Goal: Task Accomplishment & Management: Complete application form

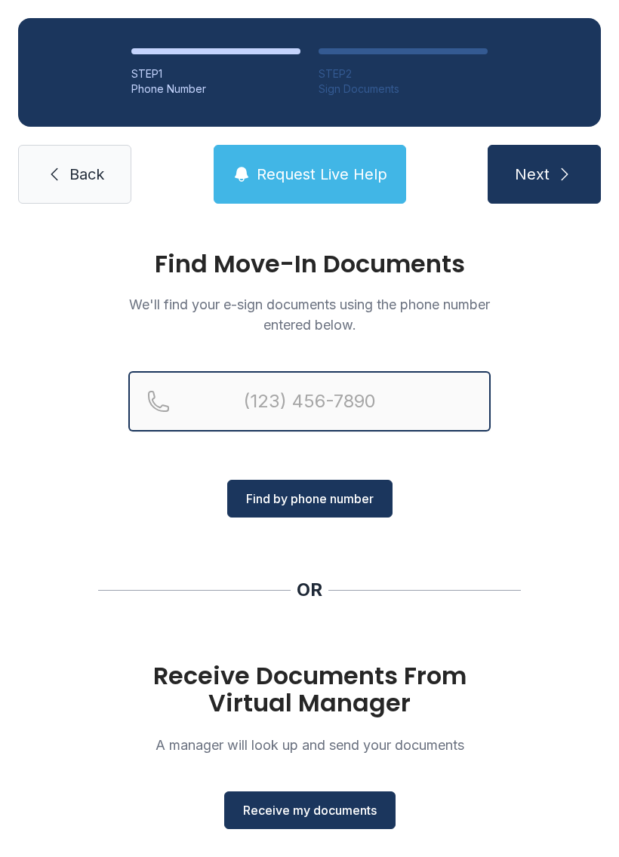
click at [247, 391] on input "Reservation phone number" at bounding box center [309, 401] width 362 height 60
type input "[PHONE_NUMBER]"
click at [543, 174] on button "Next" at bounding box center [543, 174] width 113 height 59
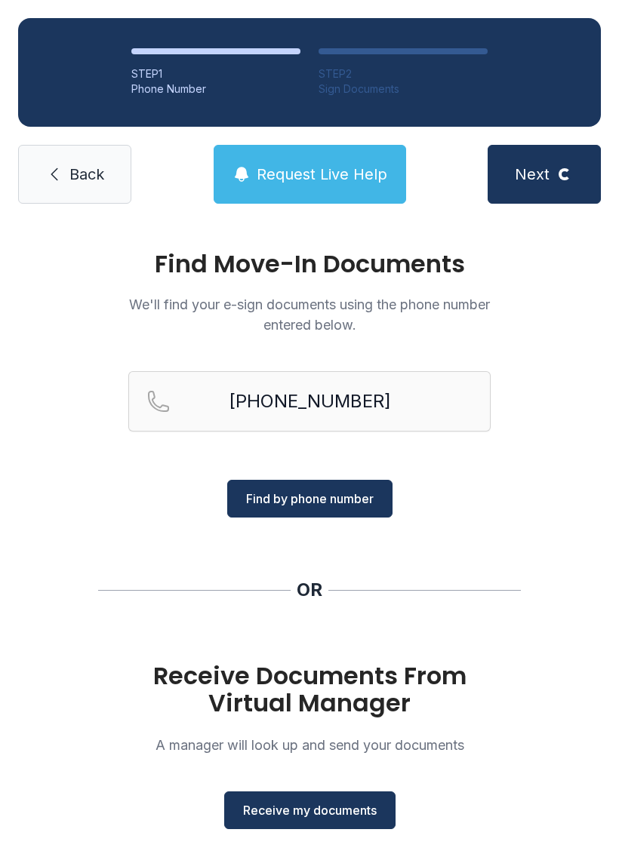
click at [570, 144] on div "STEP 1 Phone Number STEP 2 Sign Documents Back Request Live Help Next Loading..." at bounding box center [309, 111] width 619 height 222
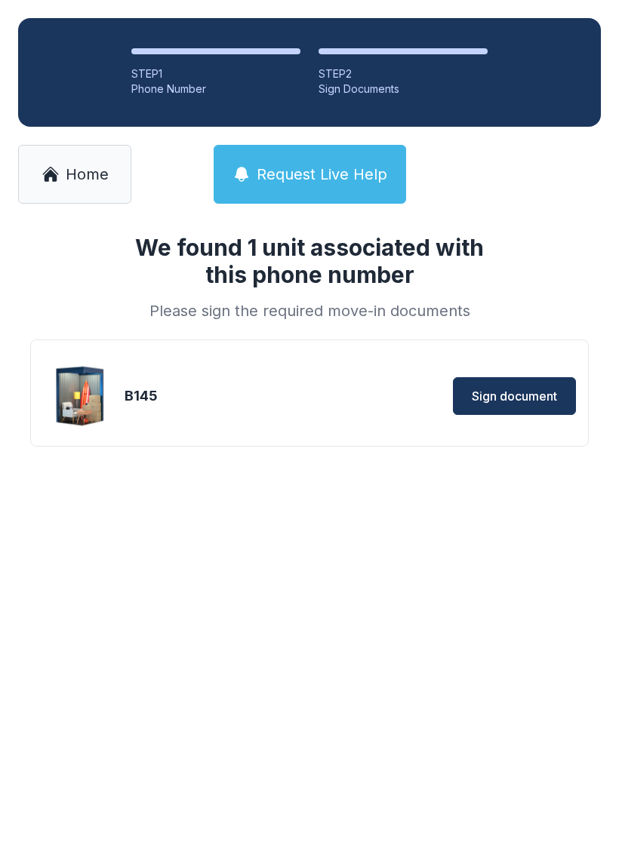
click at [521, 391] on span "Sign document" at bounding box center [514, 396] width 85 height 18
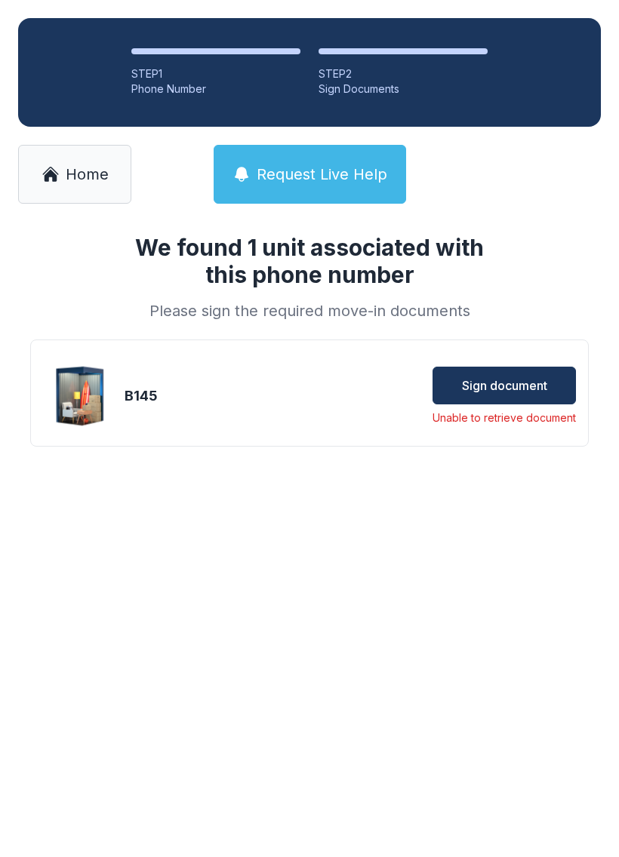
click at [518, 379] on span "Sign document" at bounding box center [504, 385] width 85 height 18
click at [318, 163] on button "Request Live Help" at bounding box center [310, 174] width 192 height 59
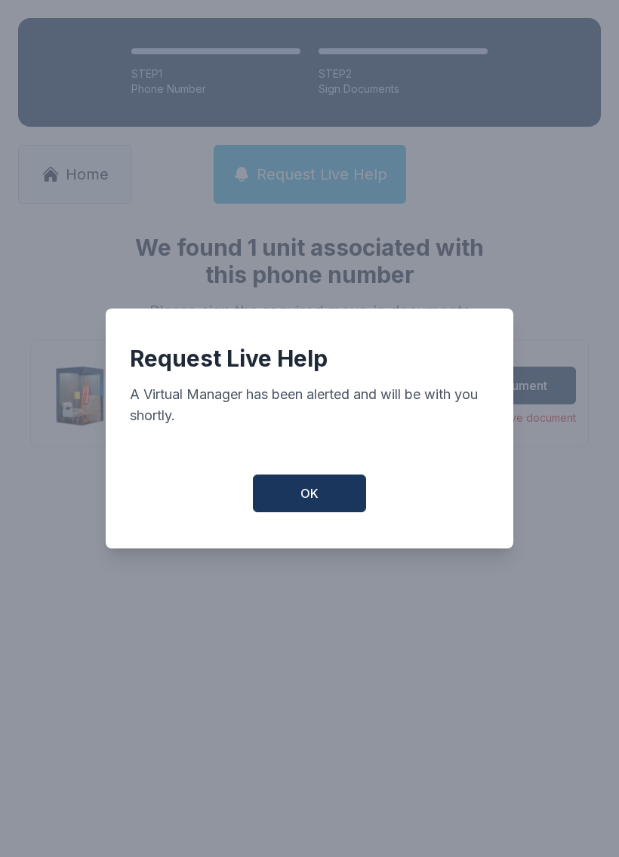
click at [311, 492] on span "OK" at bounding box center [309, 493] width 18 height 18
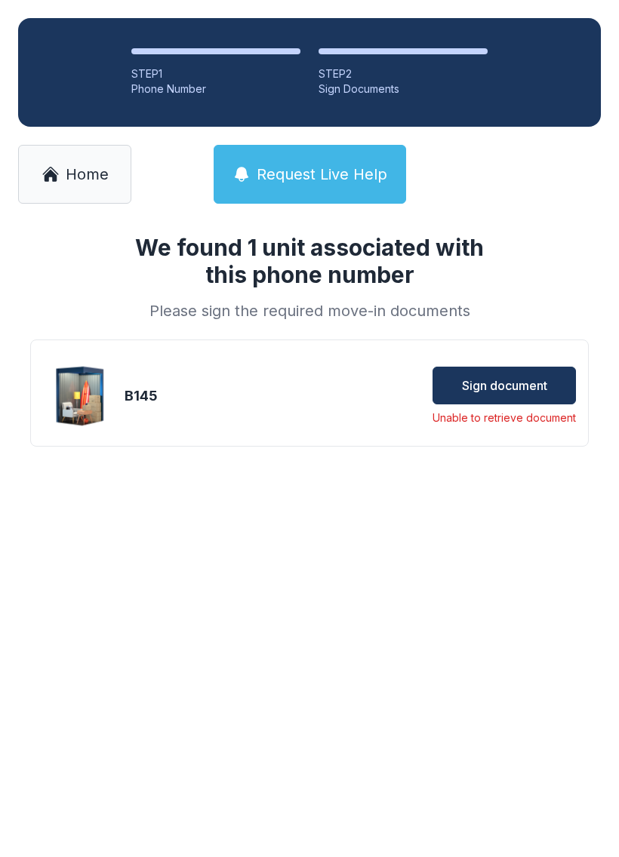
click at [305, 168] on span "Request Live Help" at bounding box center [322, 174] width 131 height 21
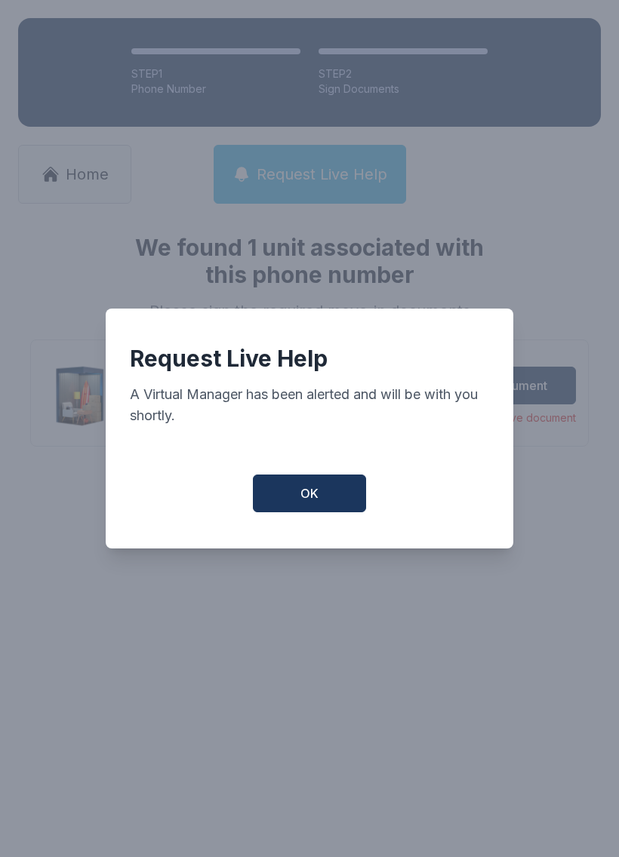
click at [307, 512] on button "OK" at bounding box center [309, 494] width 113 height 38
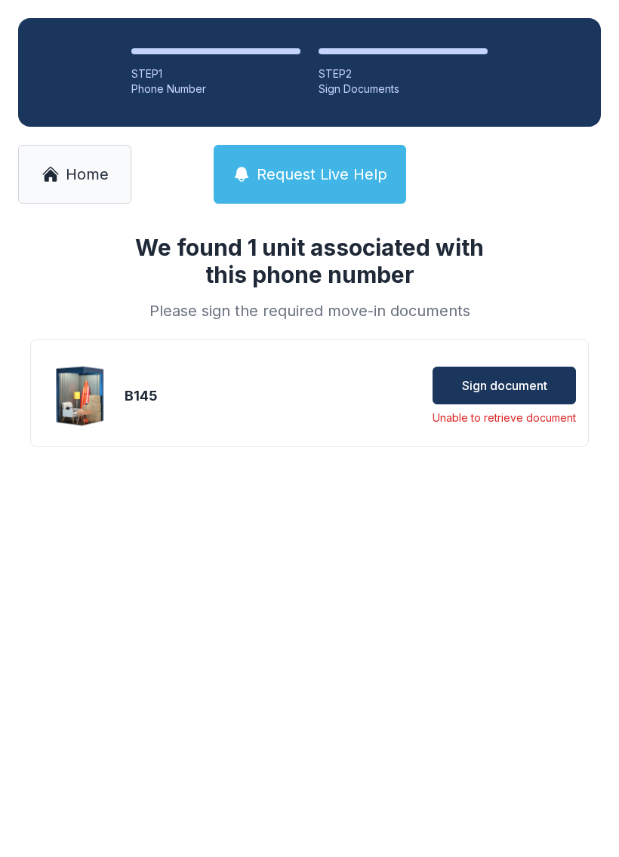
click at [66, 171] on span "Home" at bounding box center [87, 174] width 43 height 21
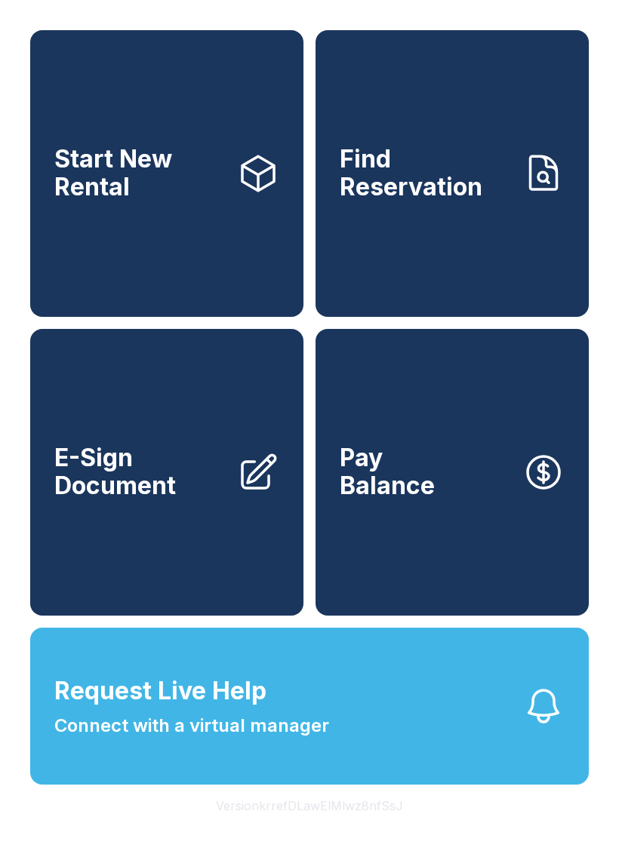
click at [313, 732] on span "Request Live Help Connect with a virtual manager" at bounding box center [191, 706] width 275 height 66
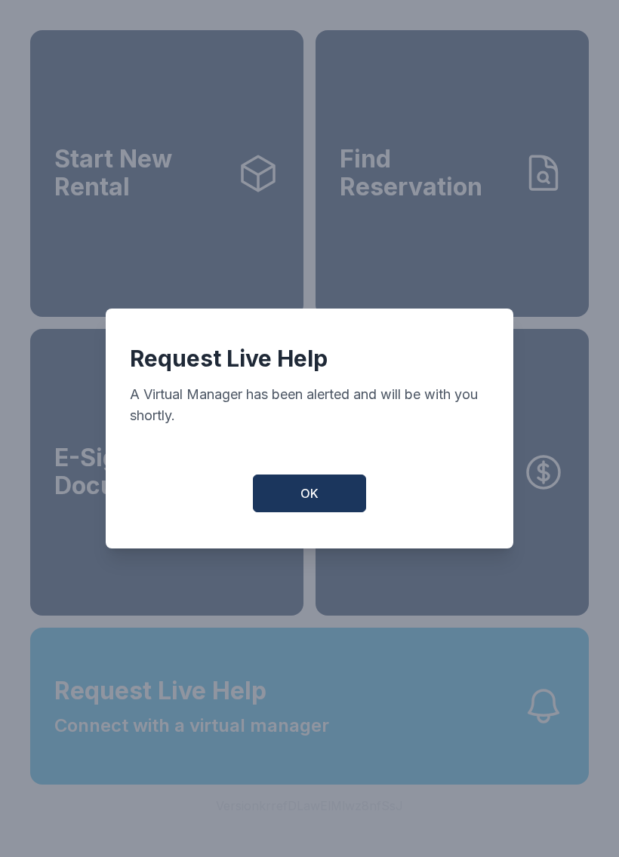
click at [346, 479] on div "Request Live Help A Virtual Manager has been alerted and will be with you short…" at bounding box center [309, 429] width 407 height 240
click at [309, 489] on button "OK" at bounding box center [309, 494] width 113 height 38
